Goal: Find specific page/section: Find specific page/section

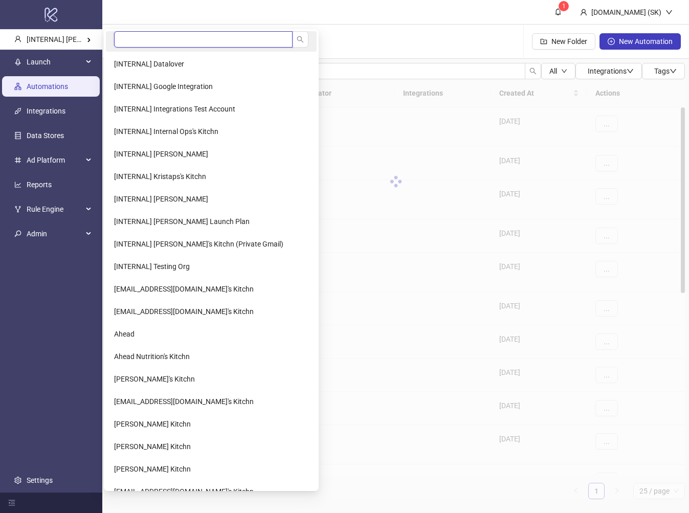
click at [130, 39] on input "search" at bounding box center [203, 39] width 178 height 16
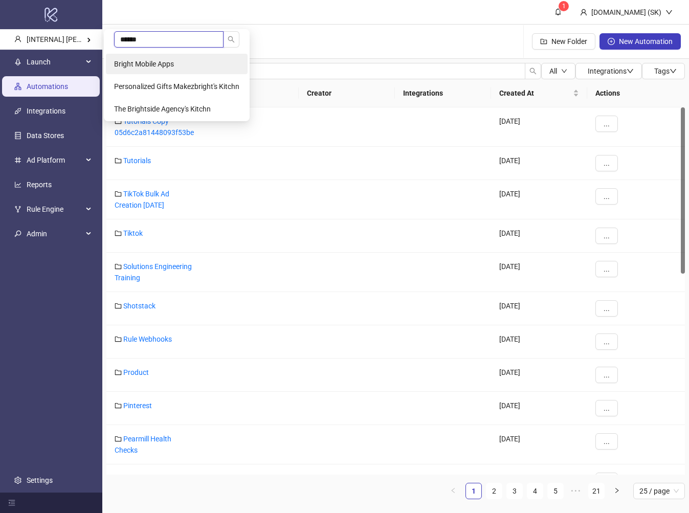
type input "******"
click at [137, 64] on span "Bright Mobile Apps" at bounding box center [144, 64] width 60 height 8
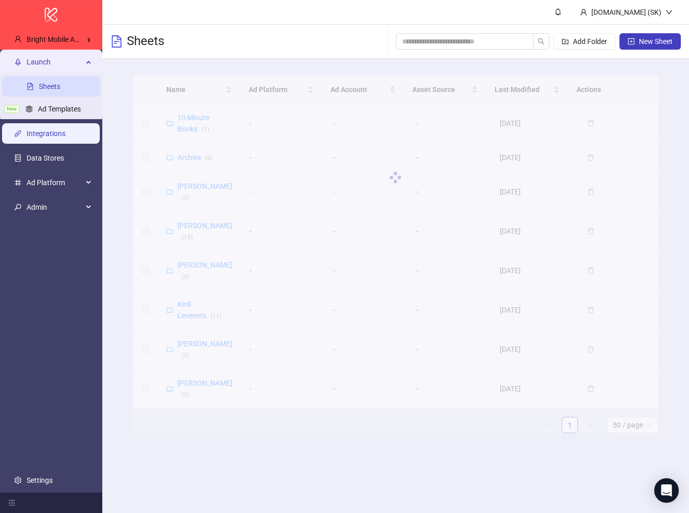
click at [65, 136] on link "Integrations" at bounding box center [46, 133] width 39 height 8
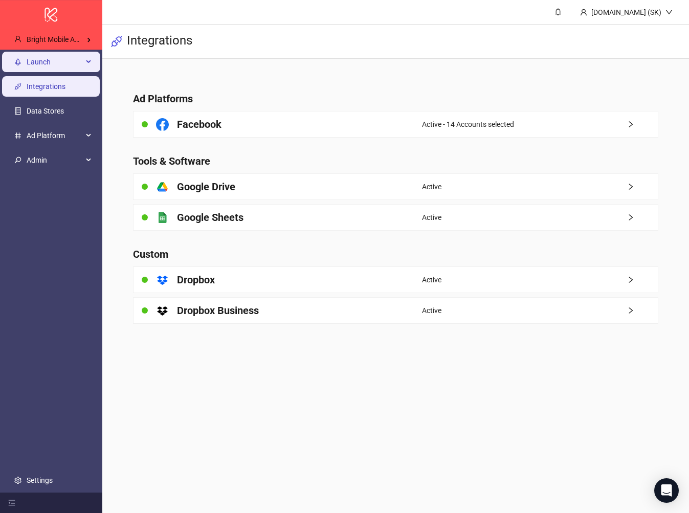
click at [76, 61] on span "Launch" at bounding box center [55, 62] width 56 height 20
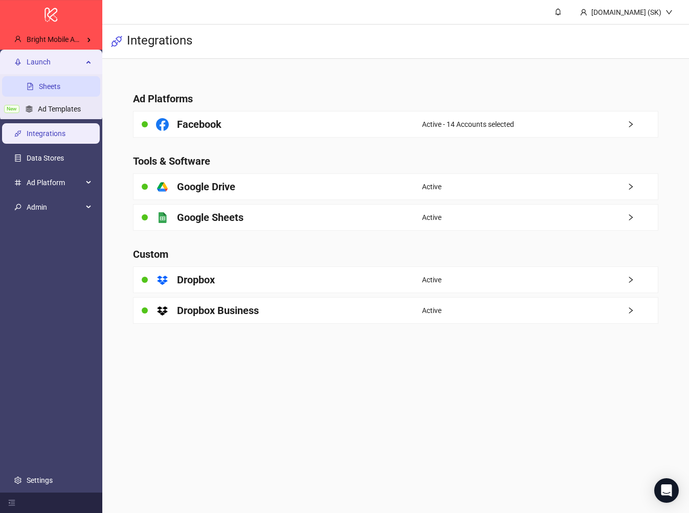
click at [60, 83] on link "Sheets" at bounding box center [49, 86] width 21 height 8
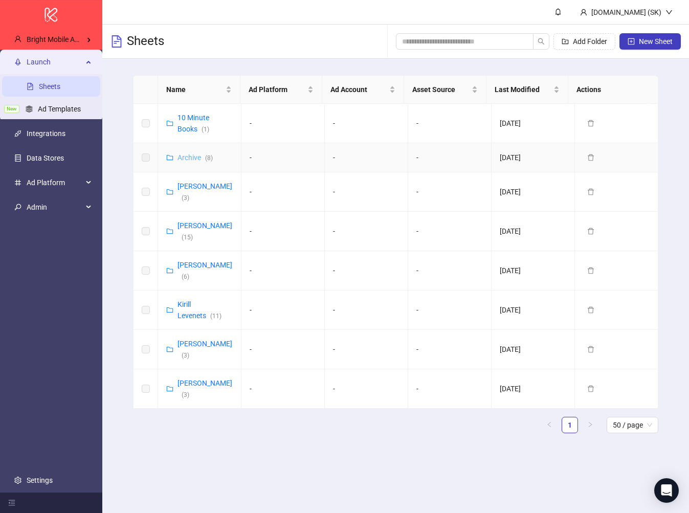
click at [191, 153] on link "Archive ( 8 )" at bounding box center [194, 157] width 35 height 8
click at [48, 214] on span "Admin" at bounding box center [55, 207] width 56 height 20
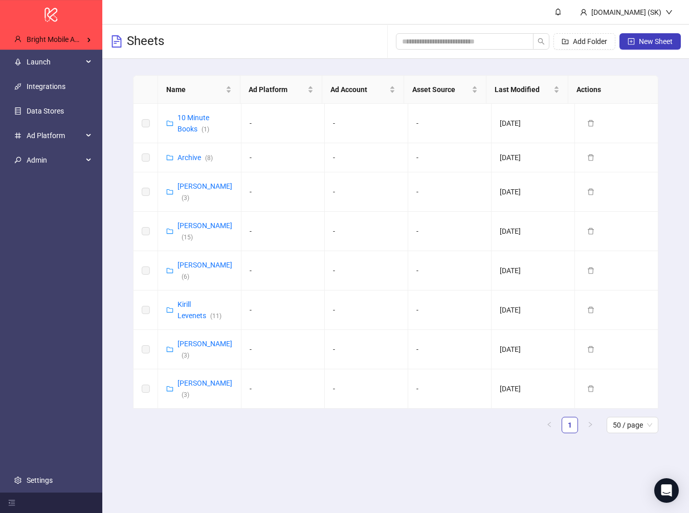
click at [53, 305] on ul "Launch Sheets New Ad Templates Integrations Data Stores Ad Platform Admin Setti…" at bounding box center [51, 271] width 102 height 443
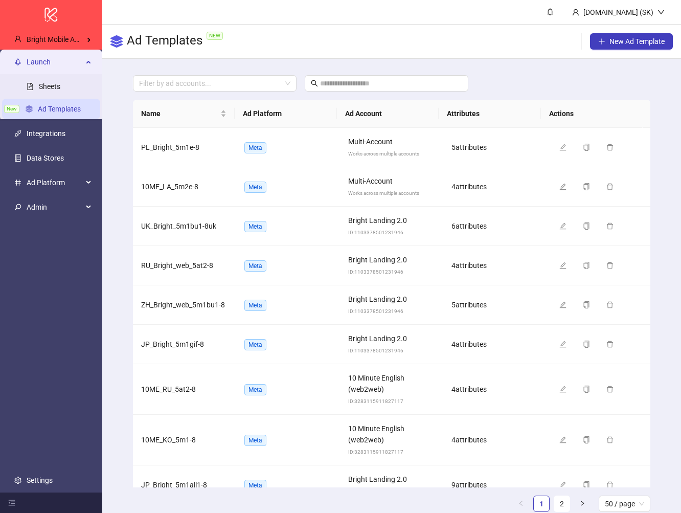
click at [324, 200] on td "Meta" at bounding box center [288, 186] width 104 height 39
